Goal: Task Accomplishment & Management: Manage account settings

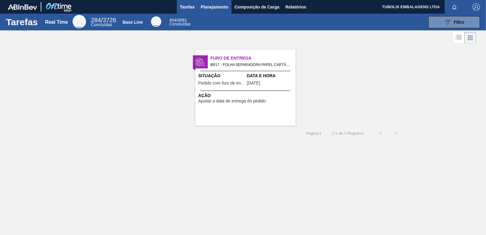
click at [210, 7] on span "Planejamento" at bounding box center [215, 6] width 28 height 7
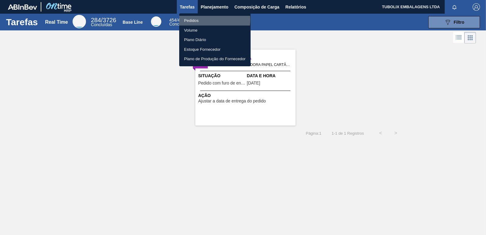
click at [196, 19] on li "Pedidos" at bounding box center [214, 21] width 71 height 10
